Goal: Task Accomplishment & Management: Use online tool/utility

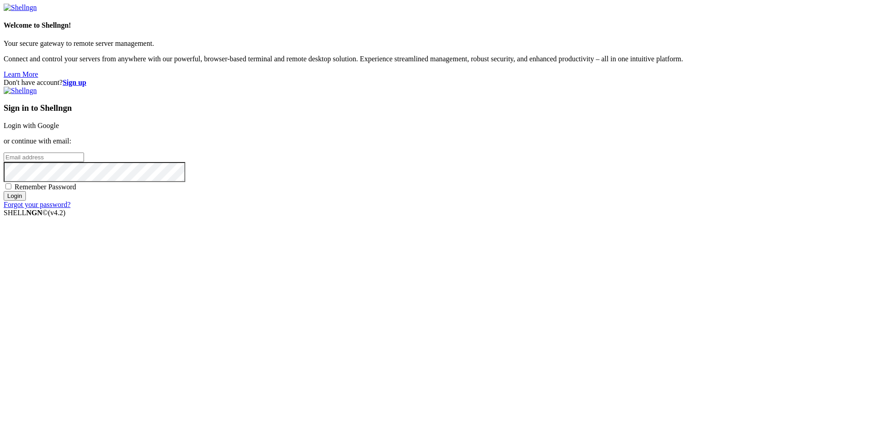
type input "root"
click at [59, 129] on link "Login with Google" at bounding box center [31, 126] width 55 height 8
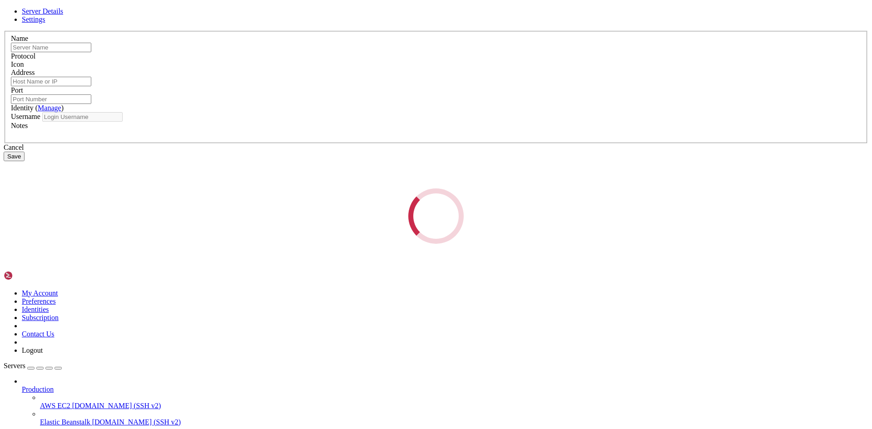
type input "[DOMAIN_NAME]"
type input "[TECHNICAL_ID]"
type input "22"
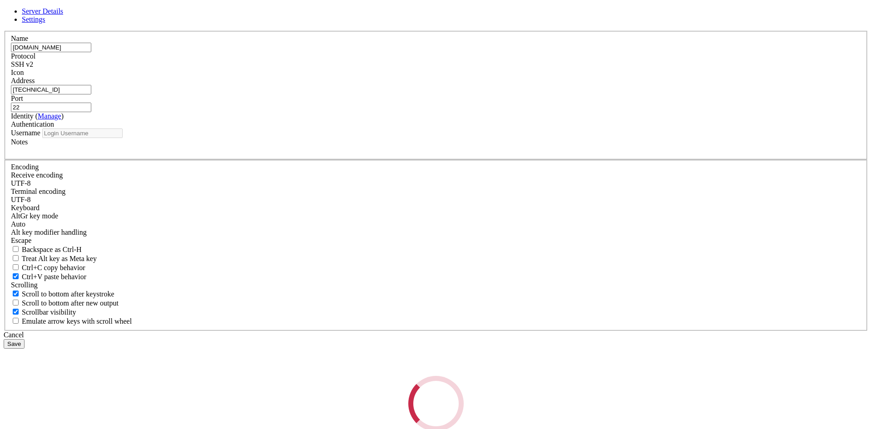
type input "root"
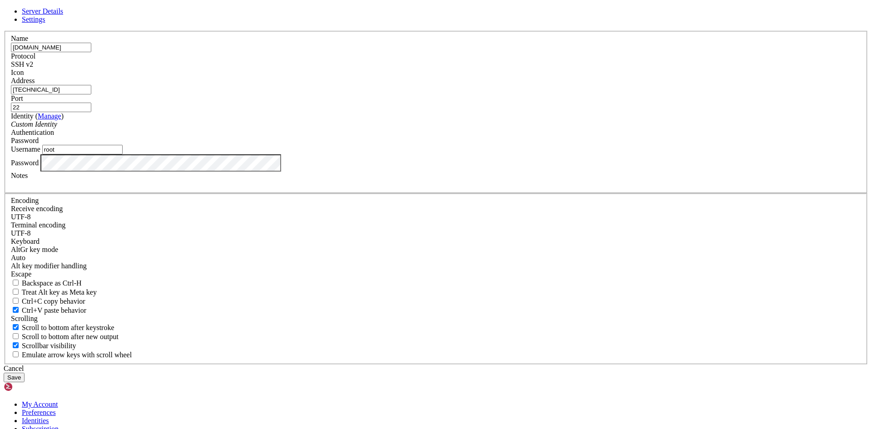
click at [25, 373] on button "Save" at bounding box center [14, 378] width 21 height 10
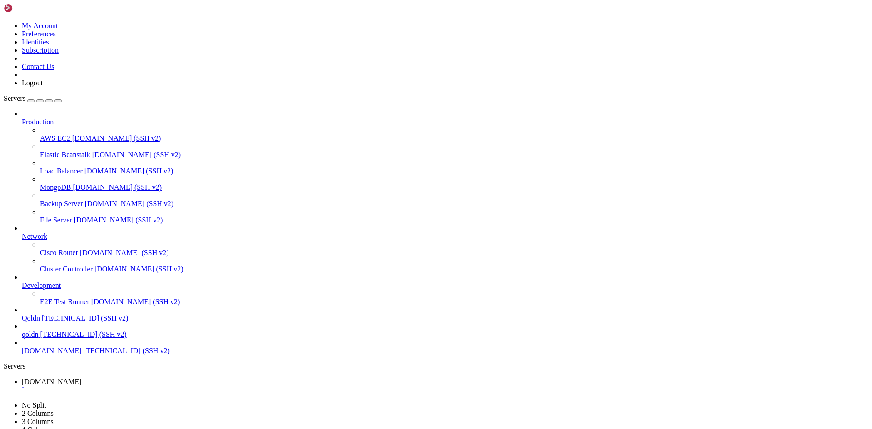
click at [166, 386] on div "" at bounding box center [445, 390] width 846 height 8
click at [91, 306] on span "[DOMAIN_NAME] (SSH v2)" at bounding box center [135, 302] width 89 height 8
click at [82, 394] on span "[DOMAIN_NAME]" at bounding box center [52, 398] width 60 height 8
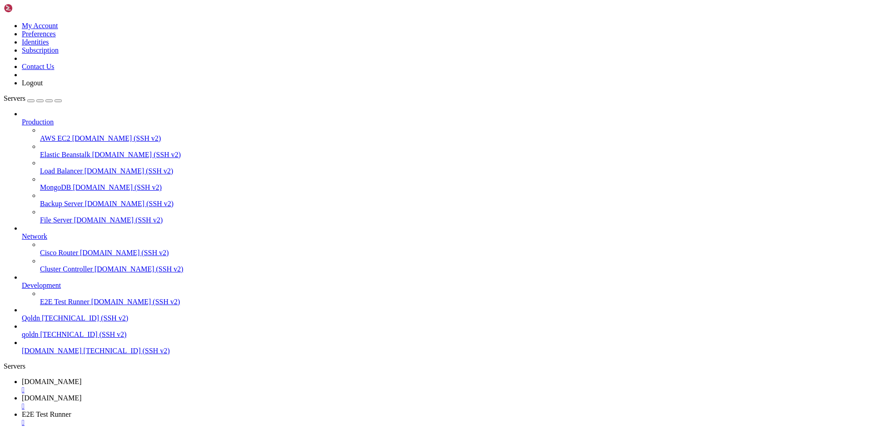
click at [82, 378] on span "[DOMAIN_NAME]" at bounding box center [52, 382] width 60 height 8
click at [82, 394] on span "[DOMAIN_NAME]" at bounding box center [52, 398] width 60 height 8
click at [71, 410] on span "E2E Test Runner" at bounding box center [46, 414] width 49 height 8
click at [303, 419] on div "" at bounding box center [445, 423] width 846 height 8
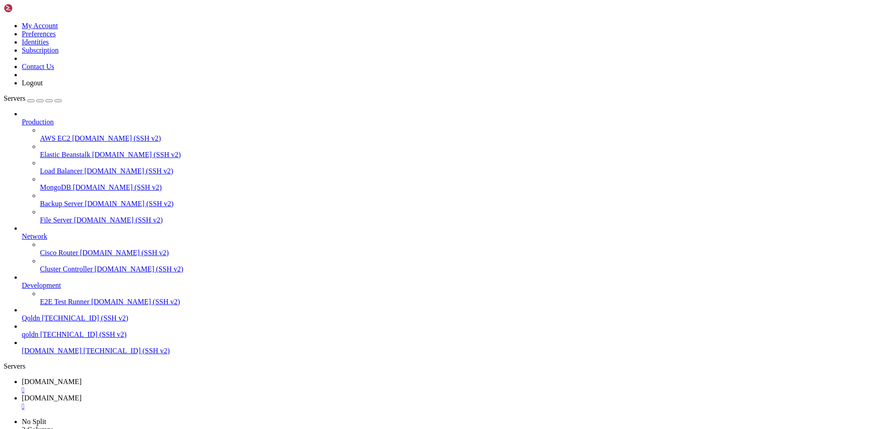
scroll to position [172, 0]
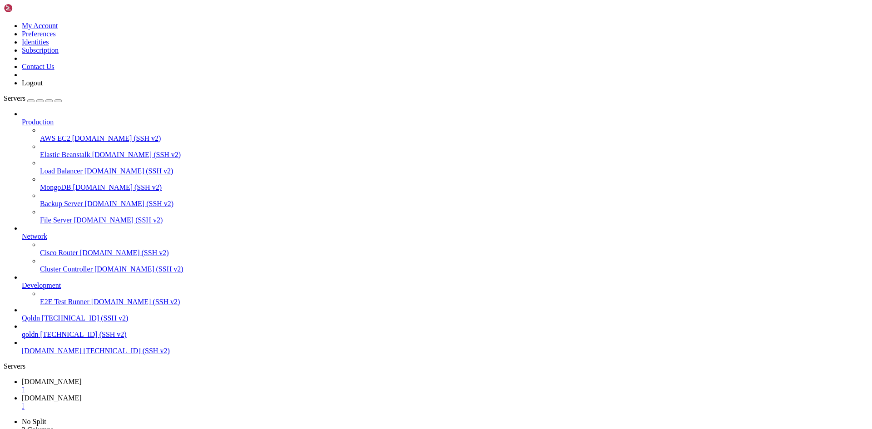
scroll to position [36, 0]
type input "/home"
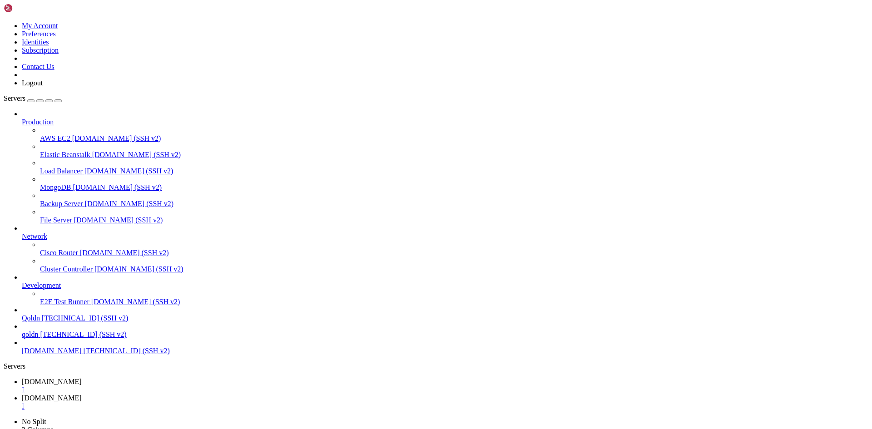
click at [82, 378] on span "[DOMAIN_NAME]" at bounding box center [52, 382] width 60 height 8
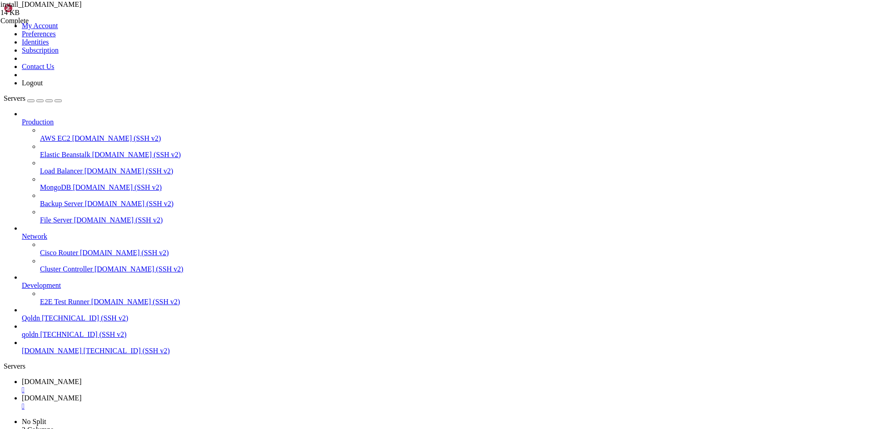
scroll to position [9, 1]
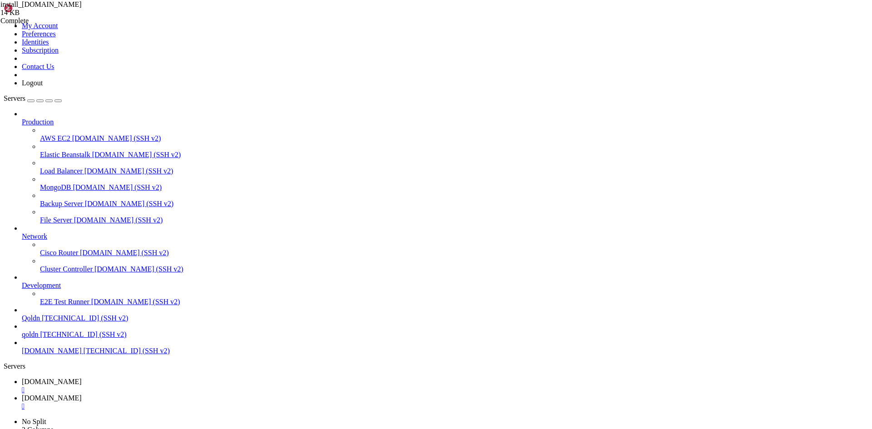
drag, startPoint x: 7, startPoint y: 873, endPoint x: 201, endPoint y: 913, distance: 197.7
copy div "root @ Ubuntu-2204-jammy-amd64-base /home # cd /var/www/noonmart php artisan op…"
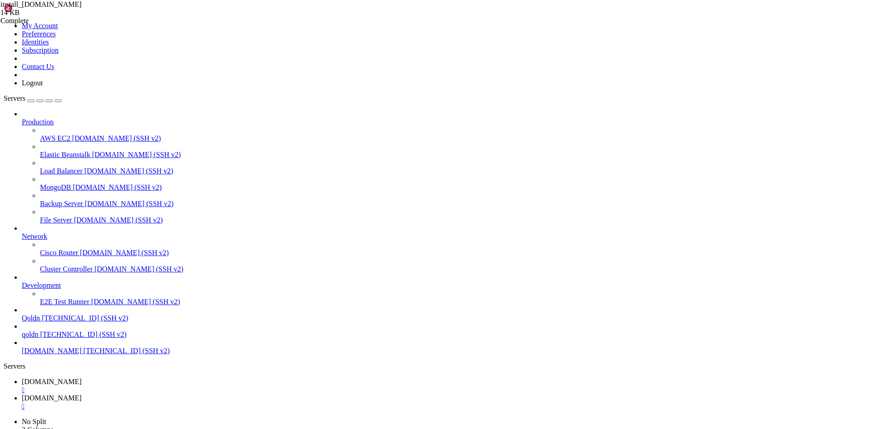
drag, startPoint x: 6, startPoint y: 814, endPoint x: 85, endPoint y: 824, distance: 79.2
drag, startPoint x: 8, startPoint y: 817, endPoint x: 280, endPoint y: 826, distance: 272.5
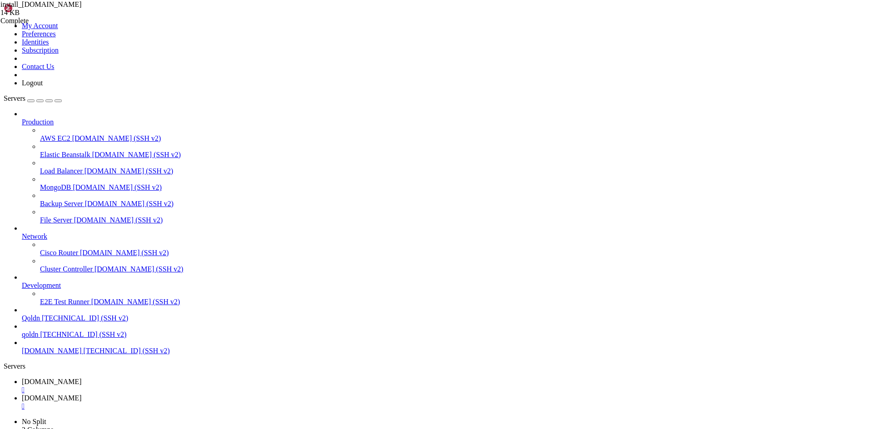
drag, startPoint x: 8, startPoint y: 818, endPoint x: 211, endPoint y: 915, distance: 224.8
